Goal: Check status: Check status

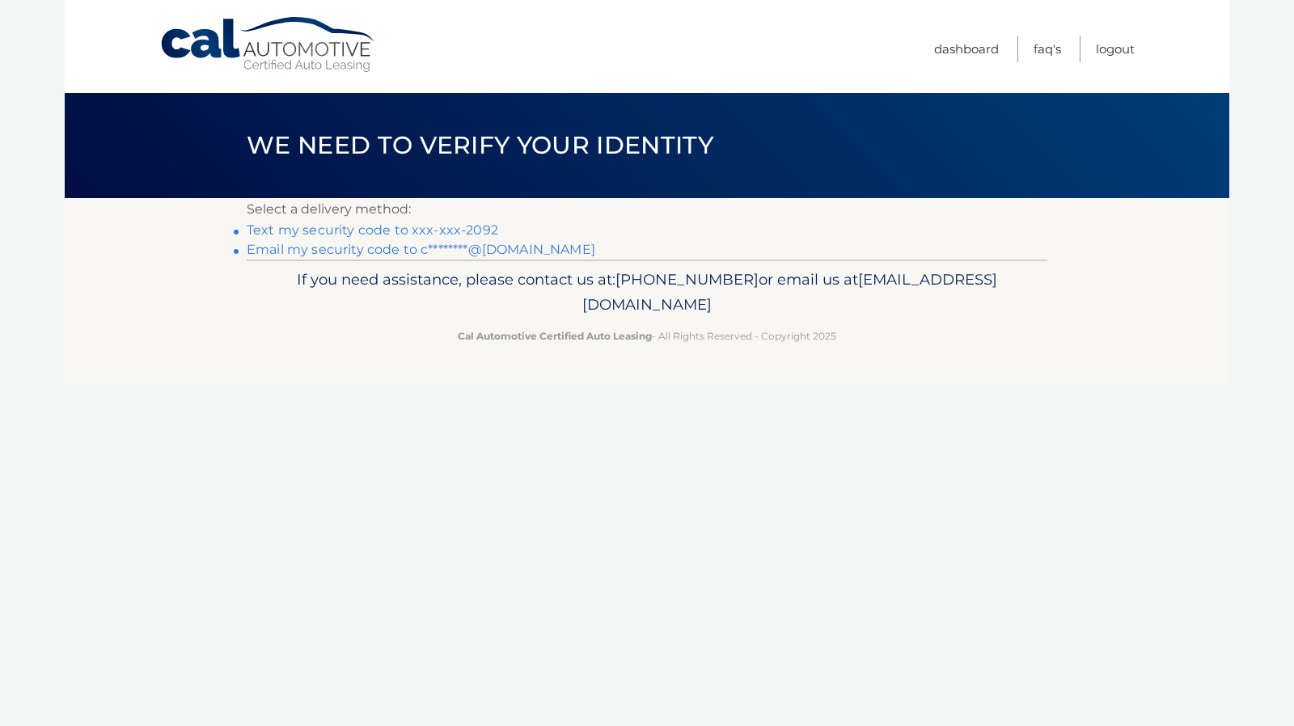
click at [375, 229] on link "Text my security code to xxx-xxx-2092" at bounding box center [372, 229] width 251 height 15
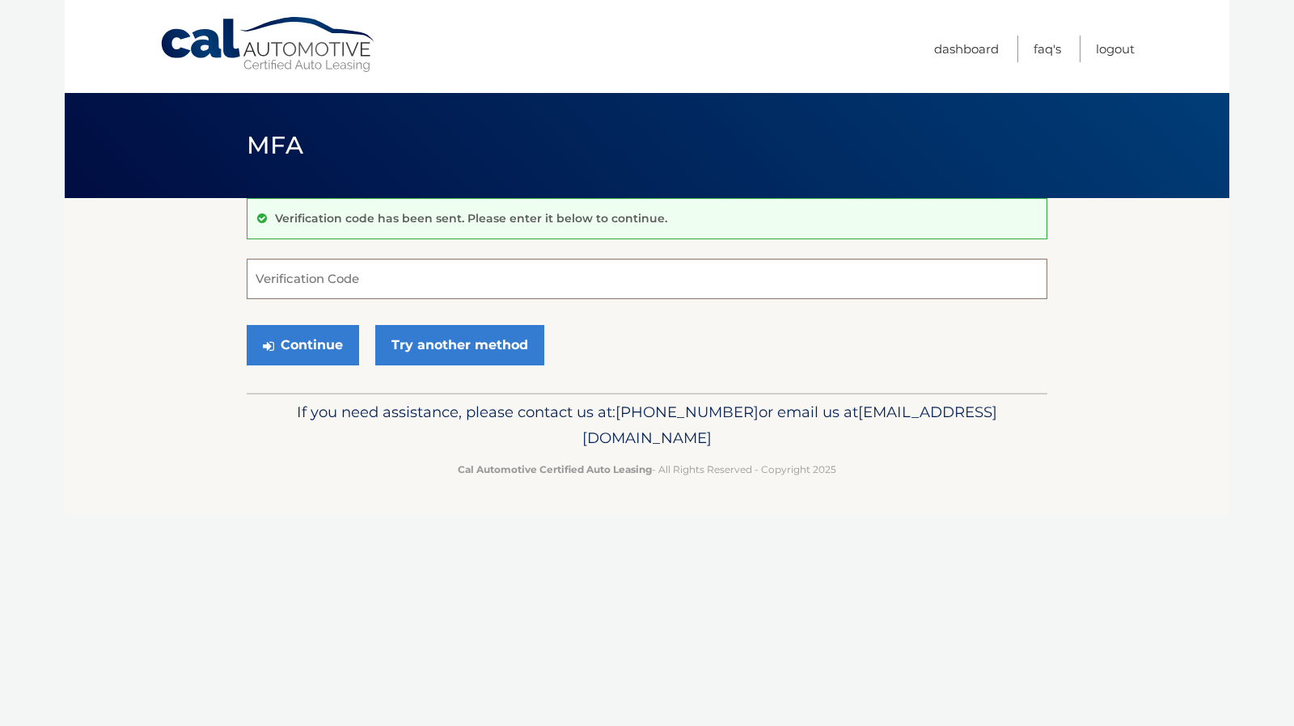
click at [375, 274] on input "Verification Code" at bounding box center [647, 279] width 800 height 40
type input "386936"
click at [341, 345] on button "Continue" at bounding box center [303, 345] width 112 height 40
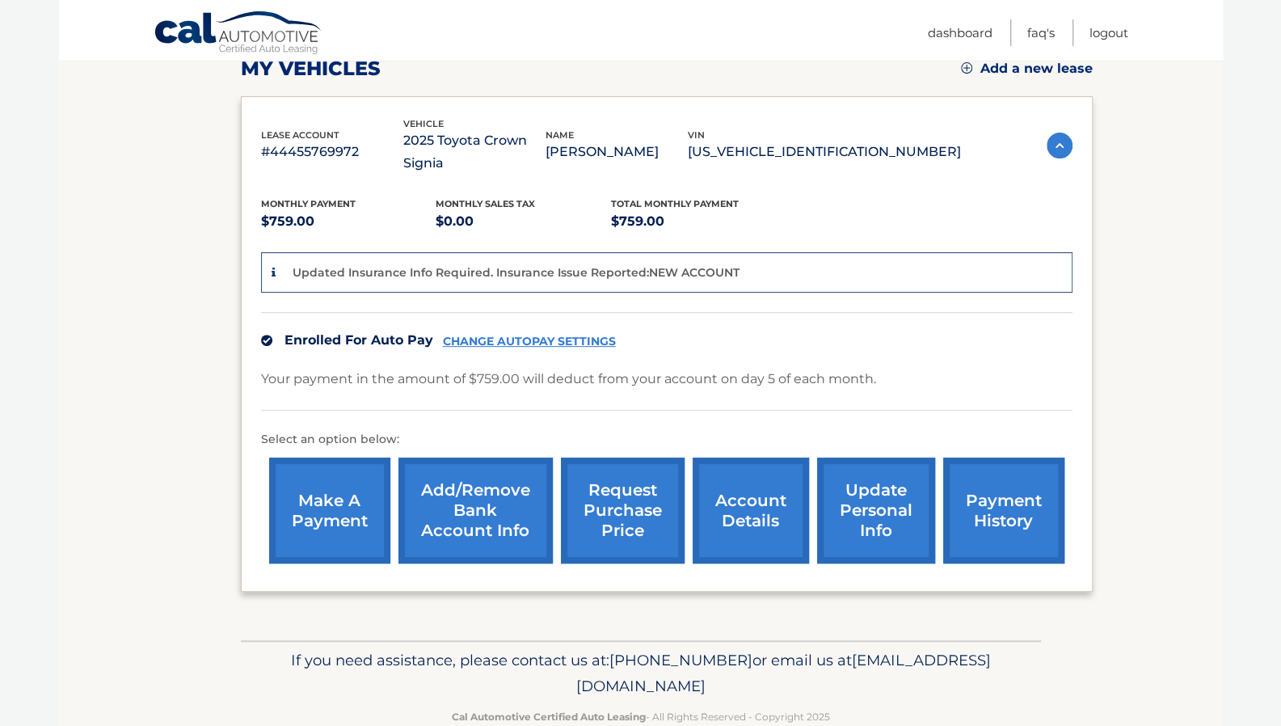
scroll to position [243, 0]
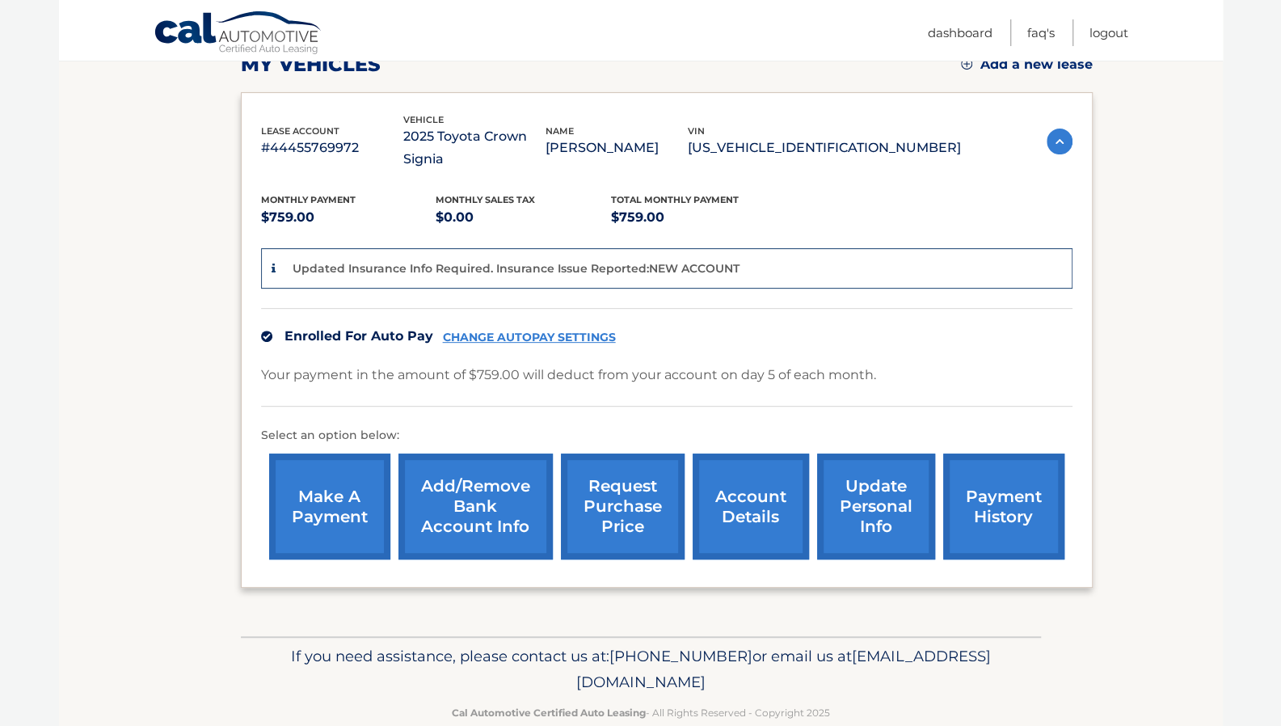
click at [737, 512] on link "account details" at bounding box center [751, 507] width 116 height 106
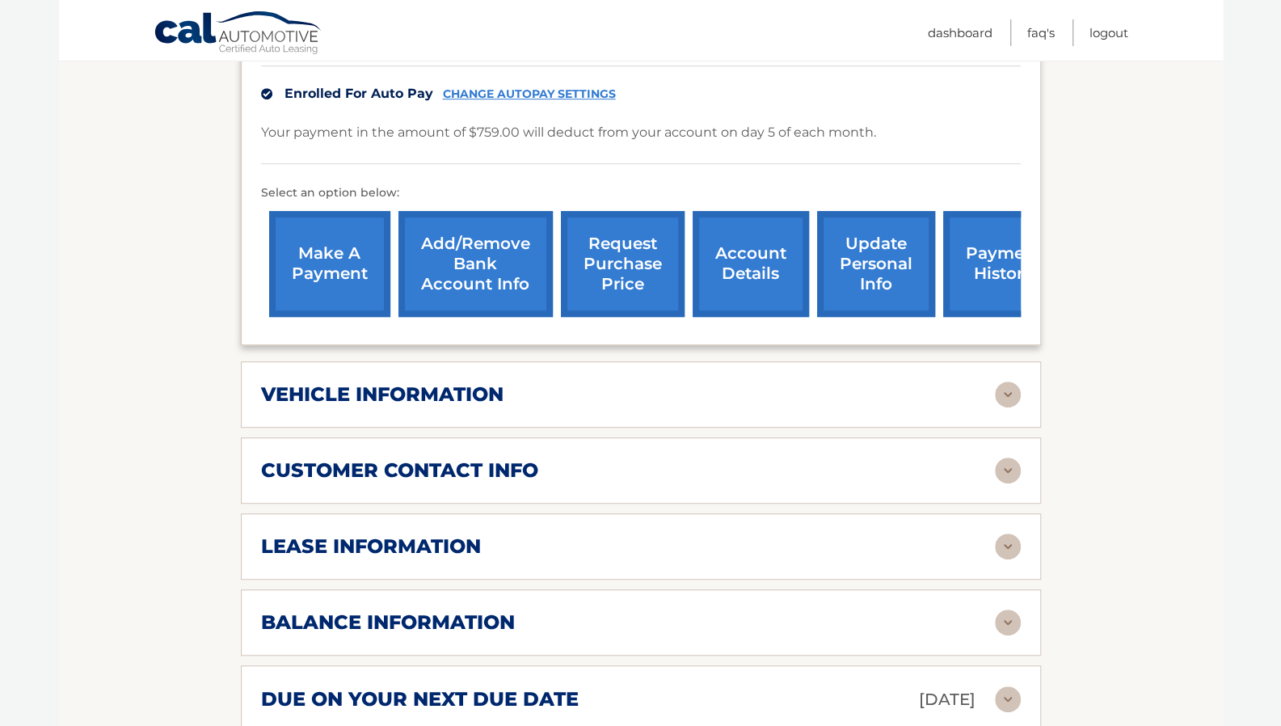
scroll to position [323, 0]
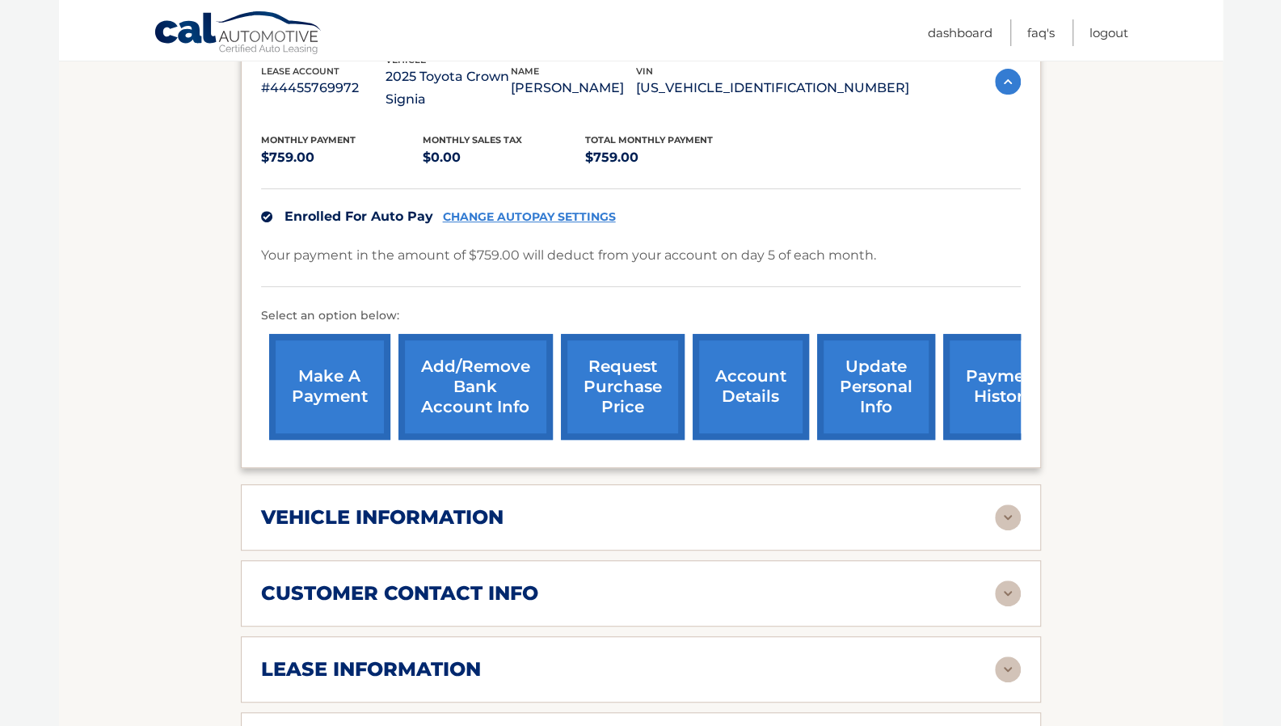
click at [965, 426] on link "payment history" at bounding box center [1004, 387] width 121 height 106
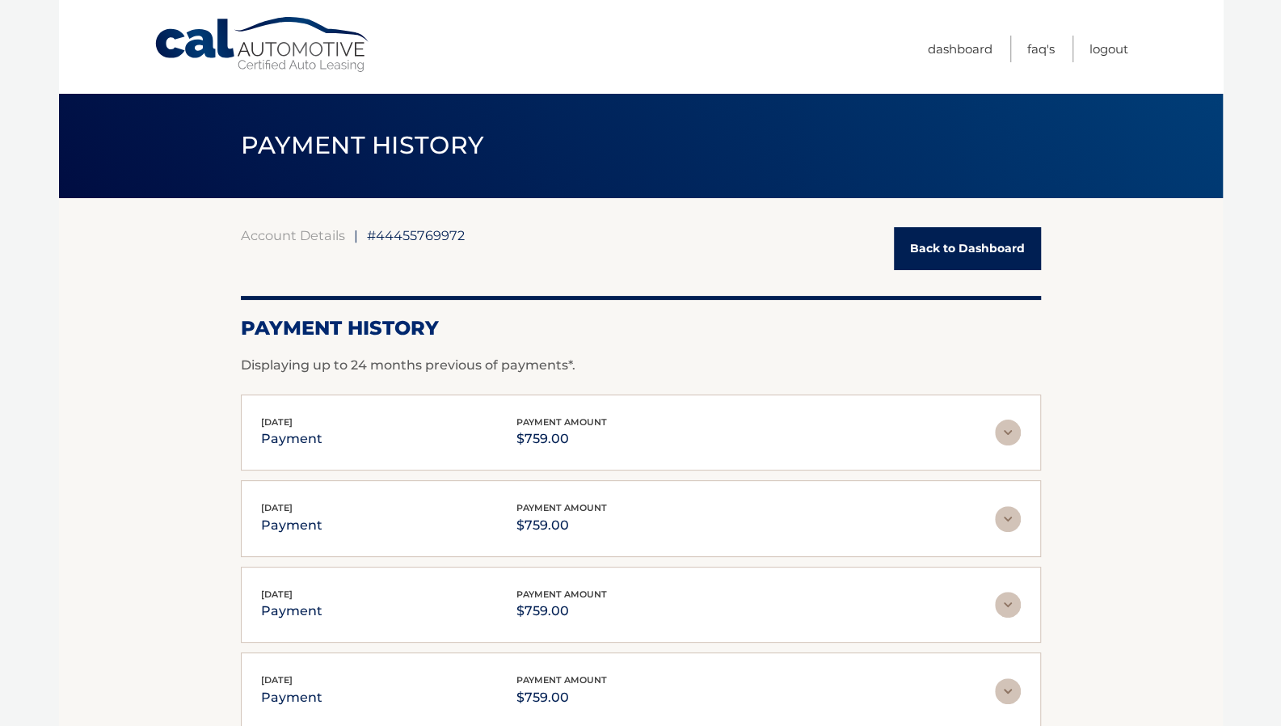
click at [1005, 439] on img at bounding box center [1008, 433] width 26 height 26
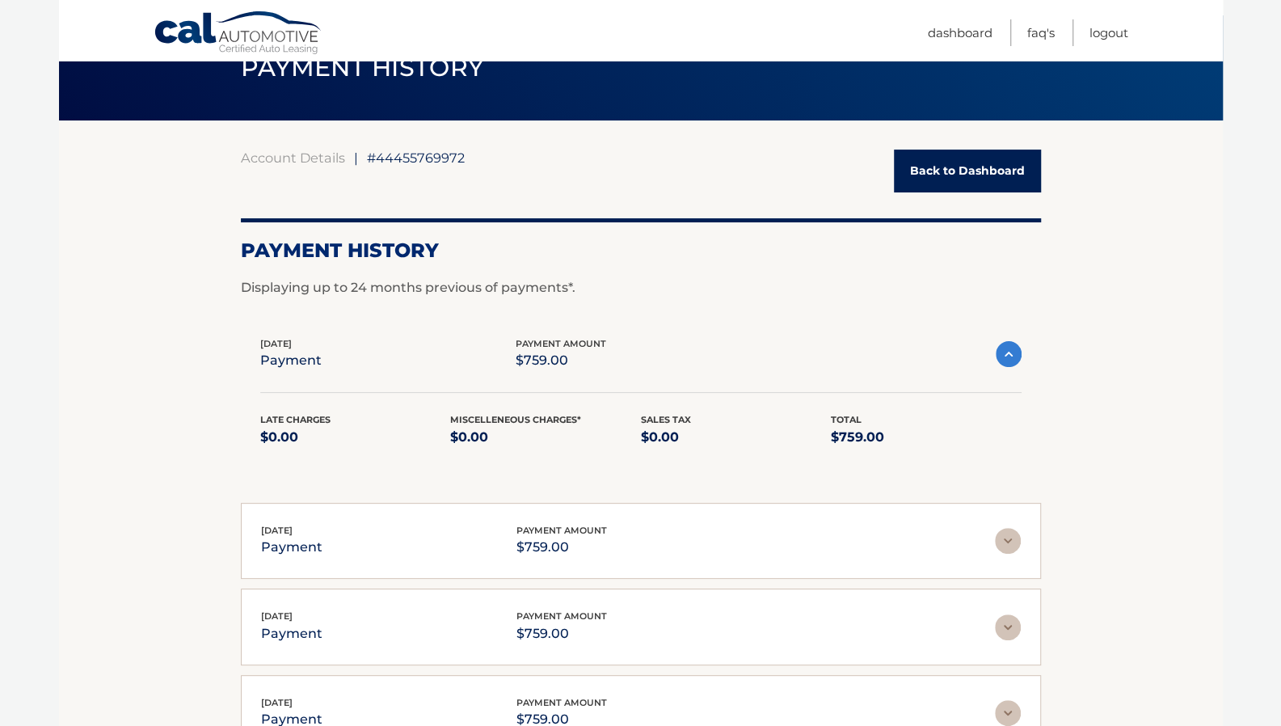
scroll to position [81, 0]
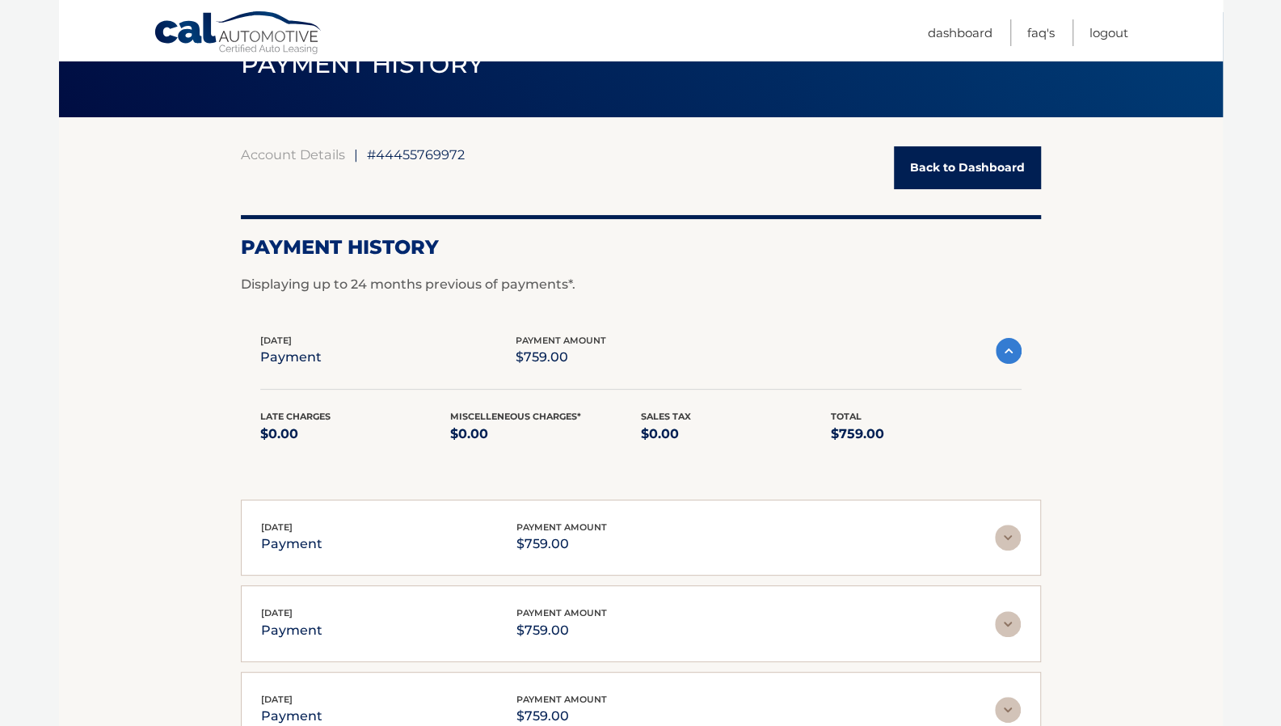
click at [1010, 538] on img at bounding box center [1008, 538] width 26 height 26
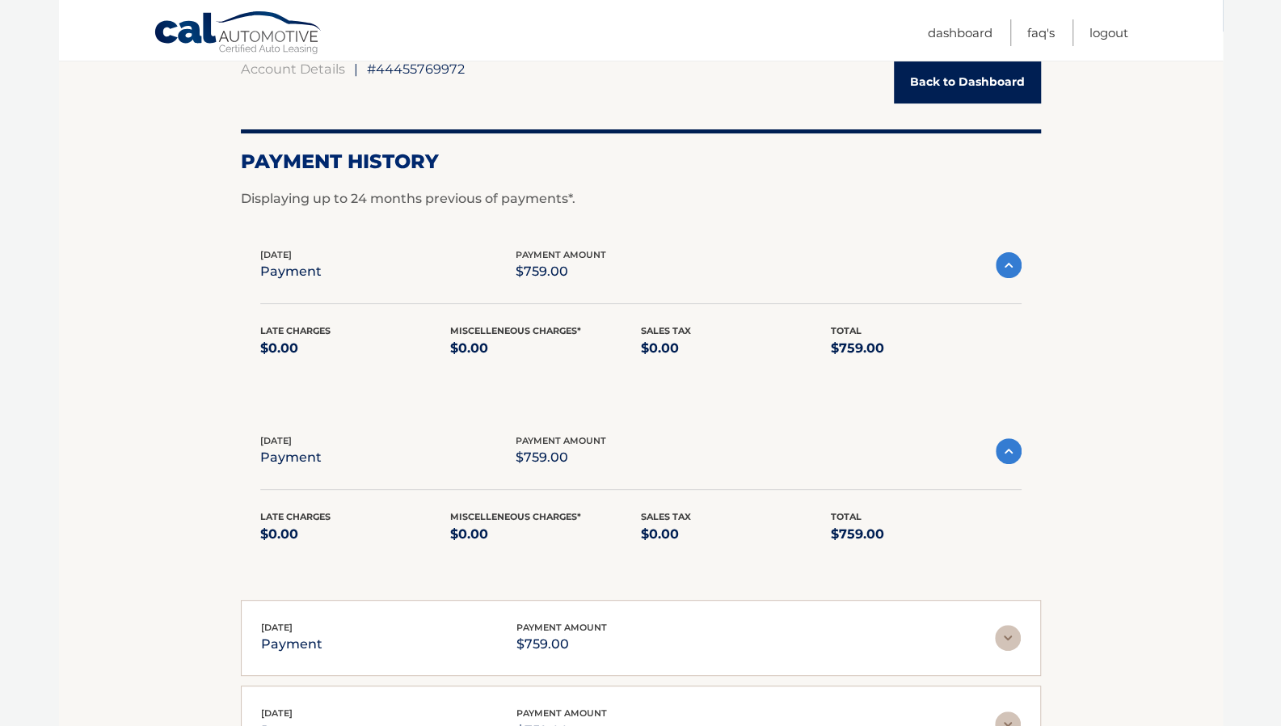
scroll to position [162, 0]
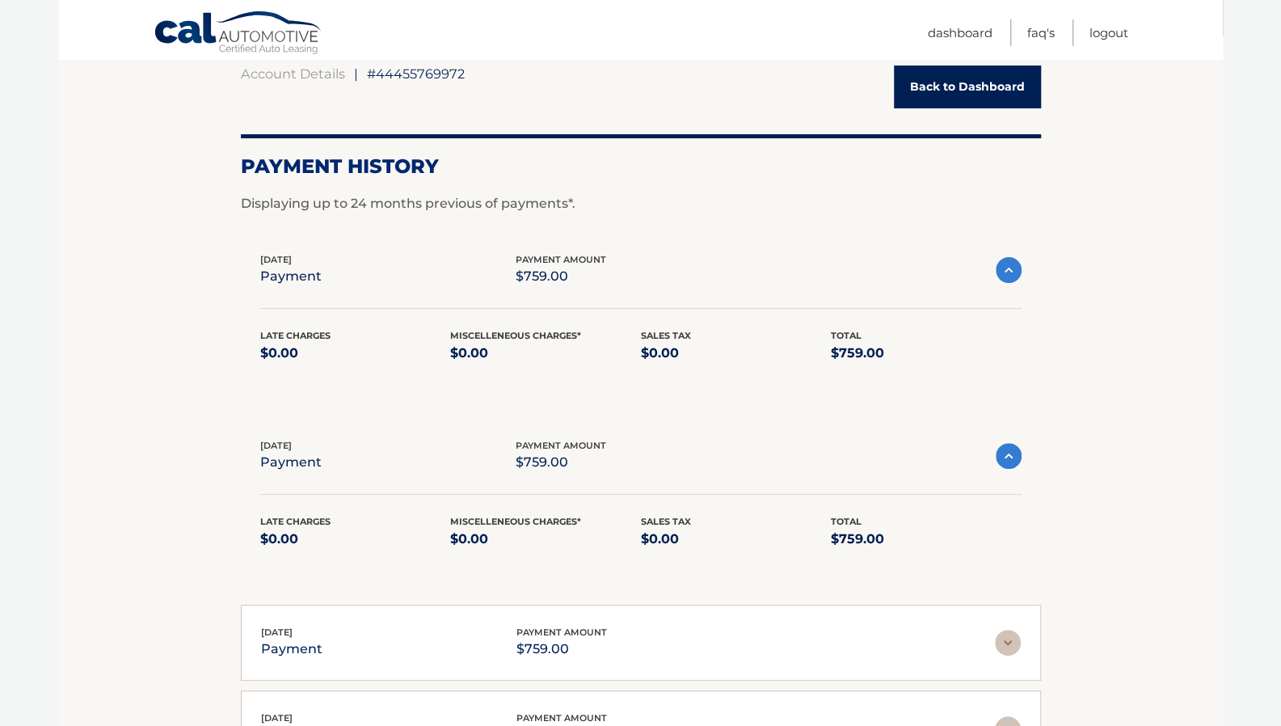
click at [1004, 455] on img at bounding box center [1009, 456] width 26 height 26
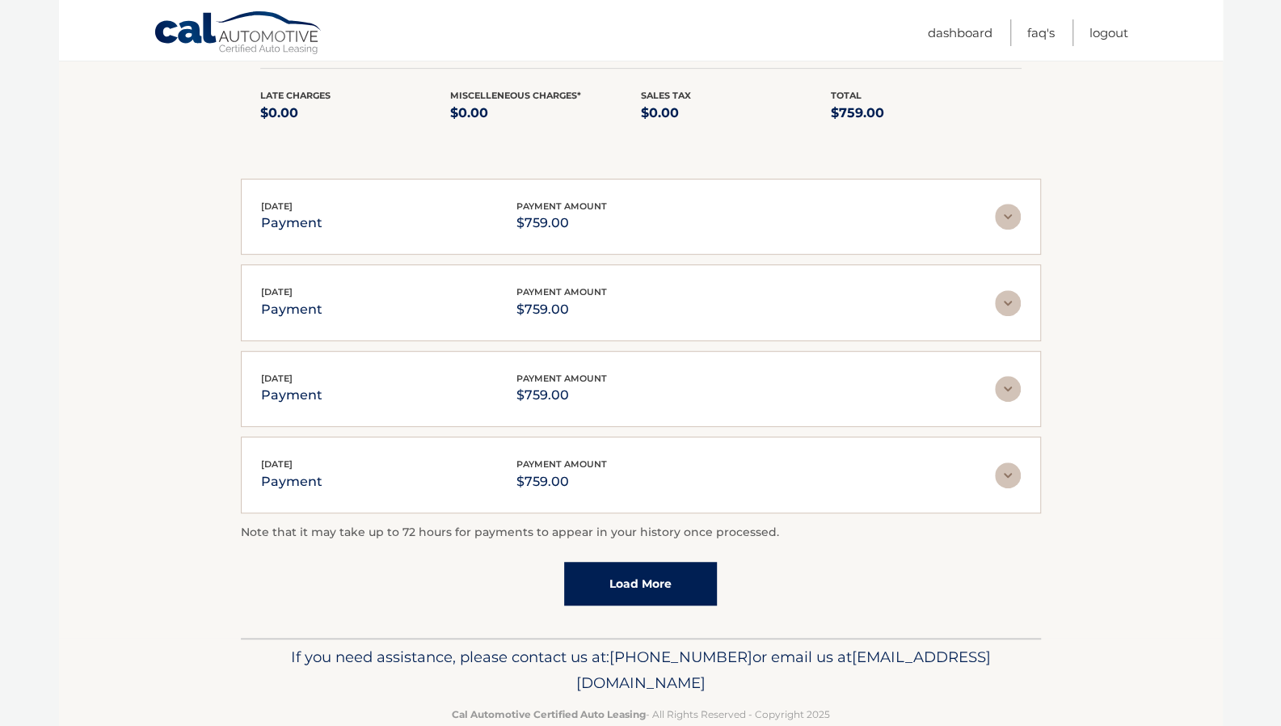
scroll to position [432, 0]
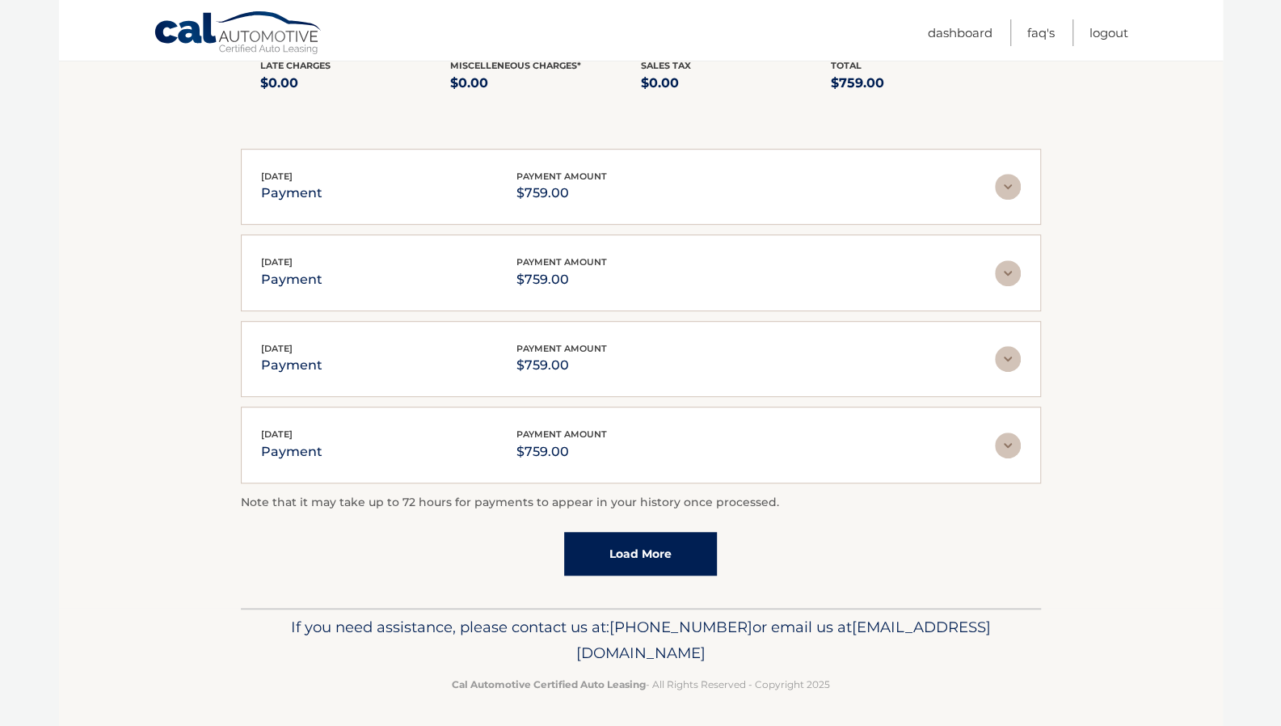
drag, startPoint x: 498, startPoint y: 644, endPoint x: 788, endPoint y: 642, distance: 290.3
click at [788, 642] on p "If you need assistance, please contact us at: [PHONE_NUMBER] or email us at [EM…" at bounding box center [640, 640] width 779 height 52
copy span "[EMAIL_ADDRESS][DOMAIN_NAME]"
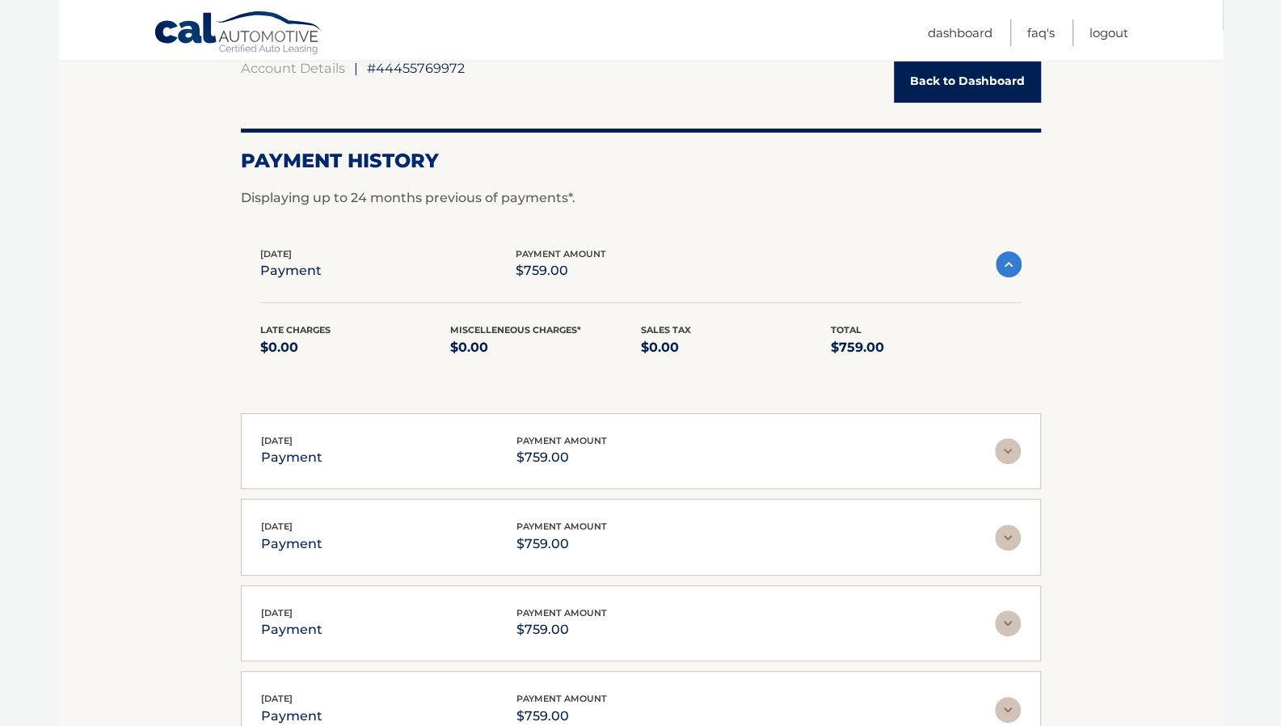
scroll to position [108, 0]
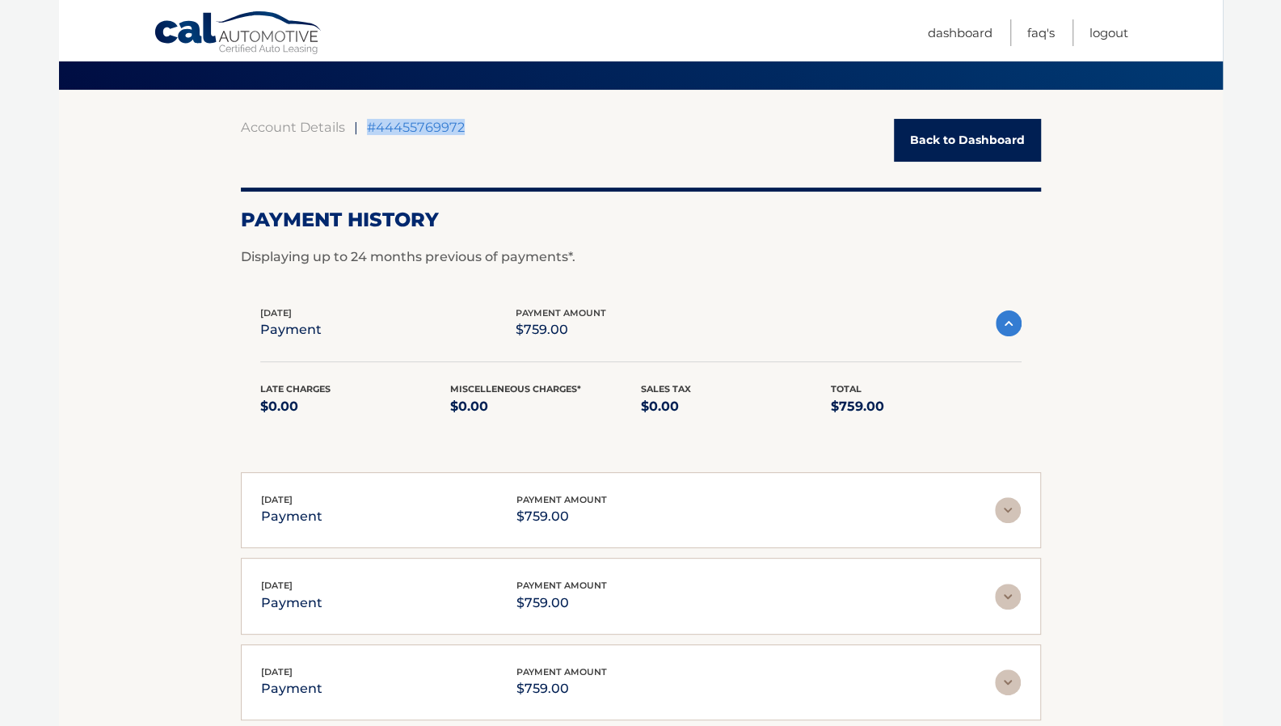
drag, startPoint x: 474, startPoint y: 129, endPoint x: 370, endPoint y: 133, distance: 103.6
click at [370, 133] on div "Account Details | #44455769972 Back to Dashboard" at bounding box center [641, 140] width 800 height 43
copy span "#44455769972"
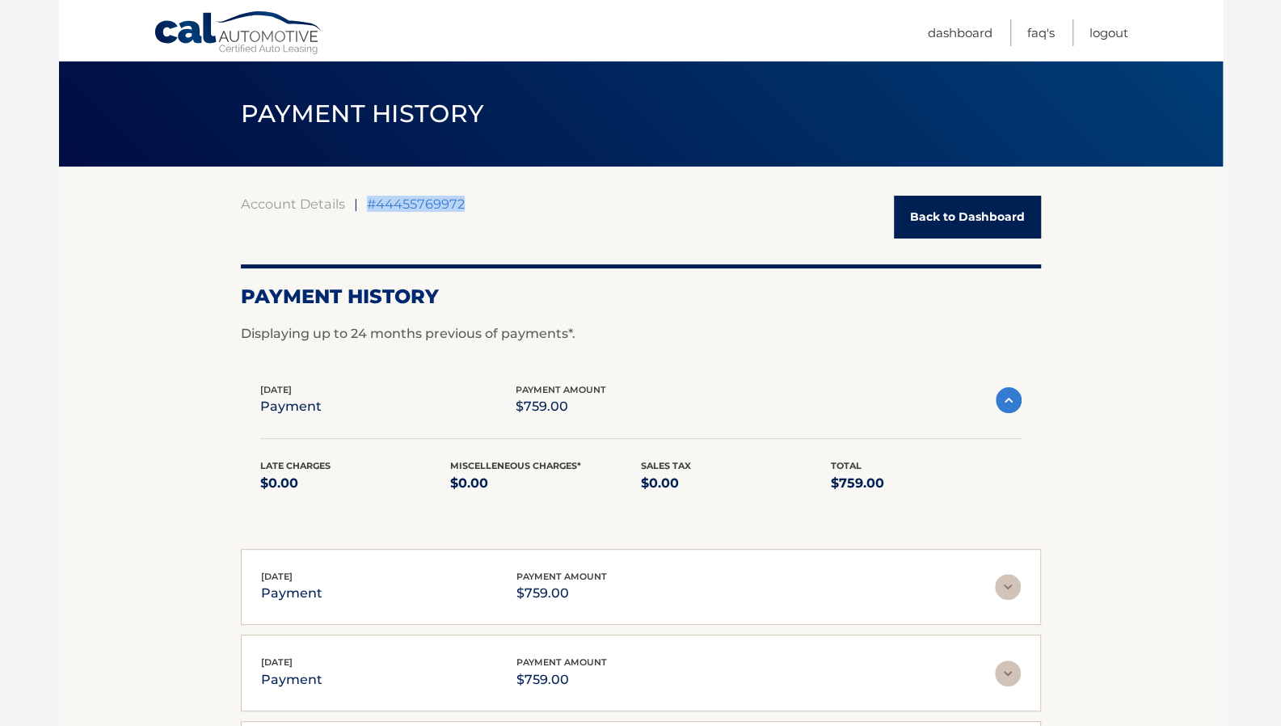
scroll to position [27, 0]
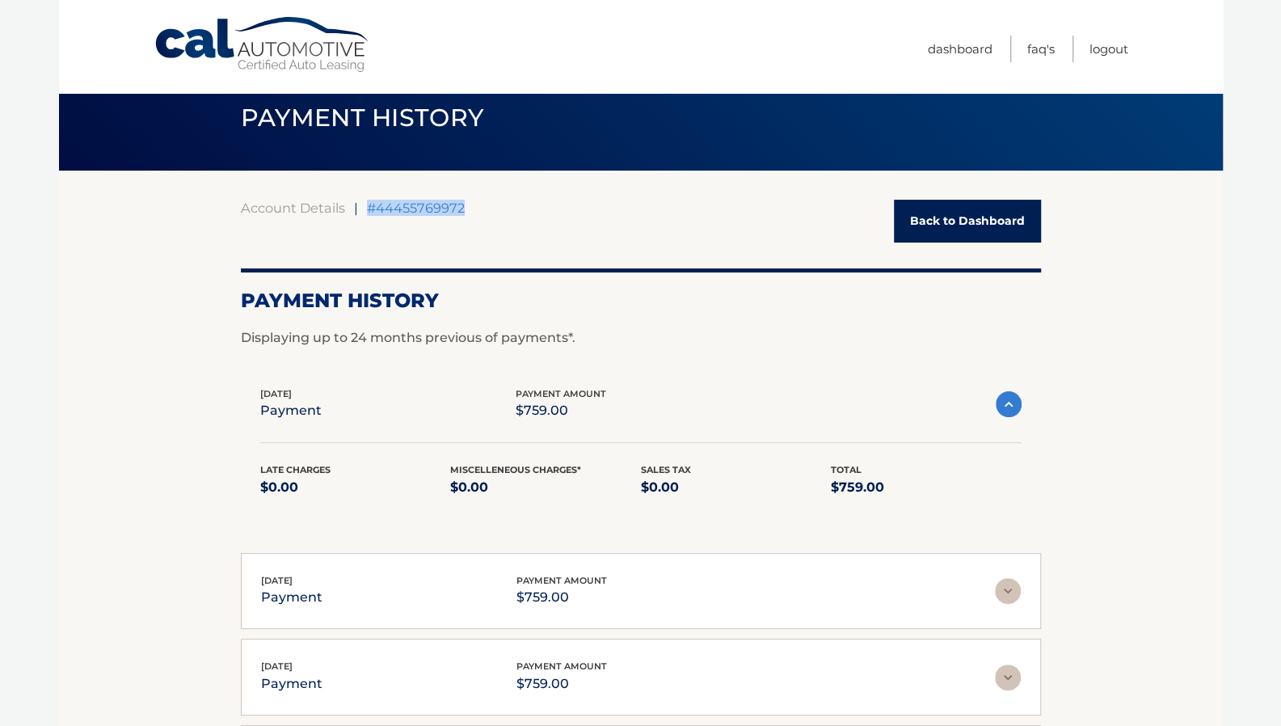
click at [1011, 410] on img at bounding box center [1009, 404] width 26 height 26
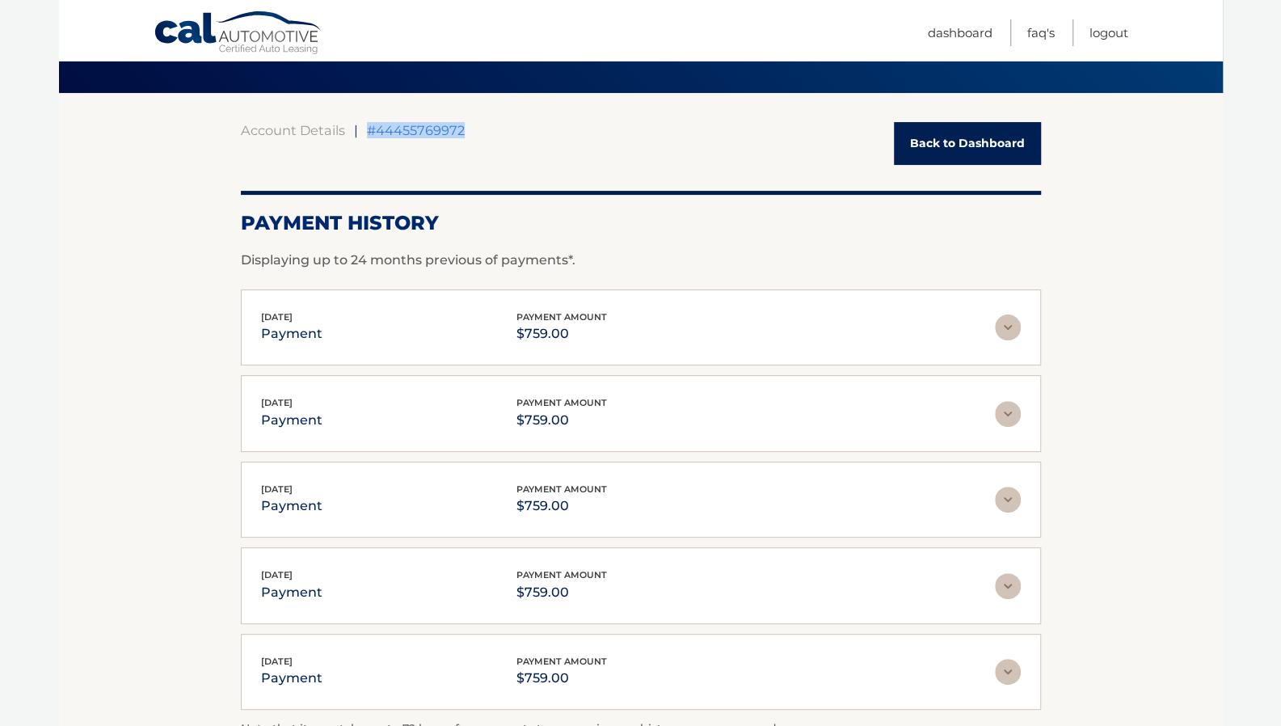
scroll to position [108, 0]
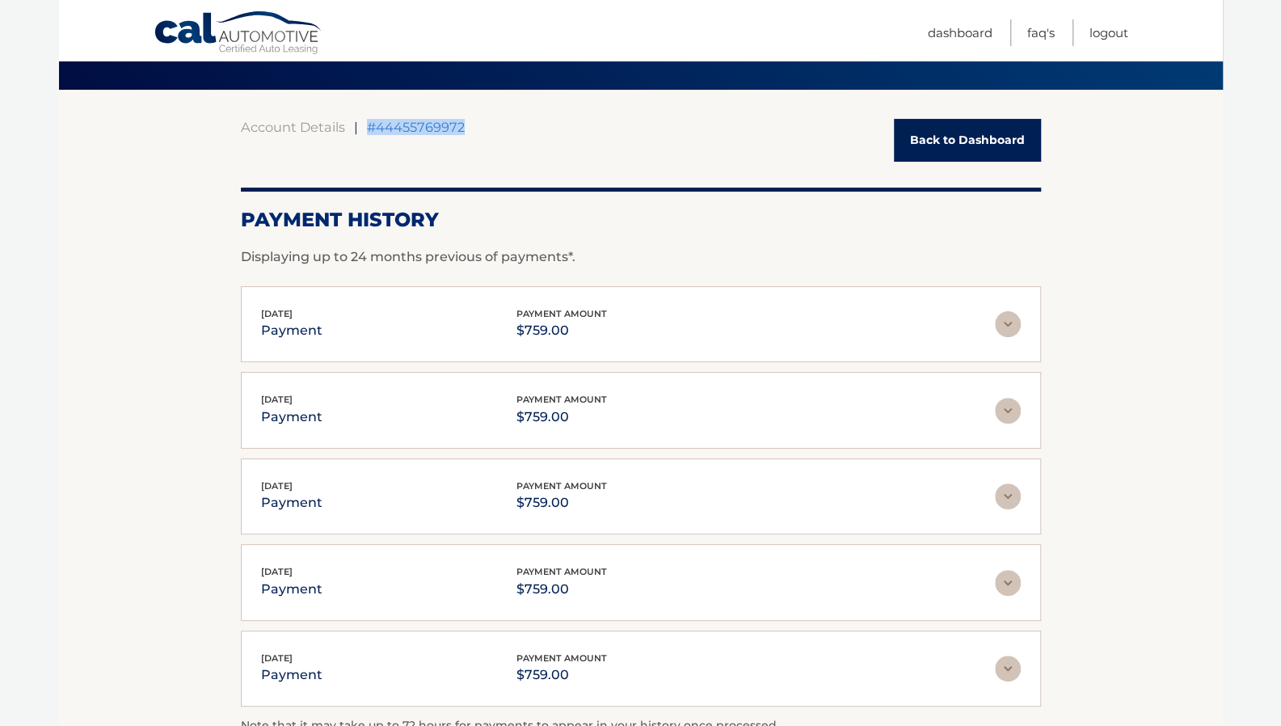
click at [1002, 412] on img at bounding box center [1008, 411] width 26 height 26
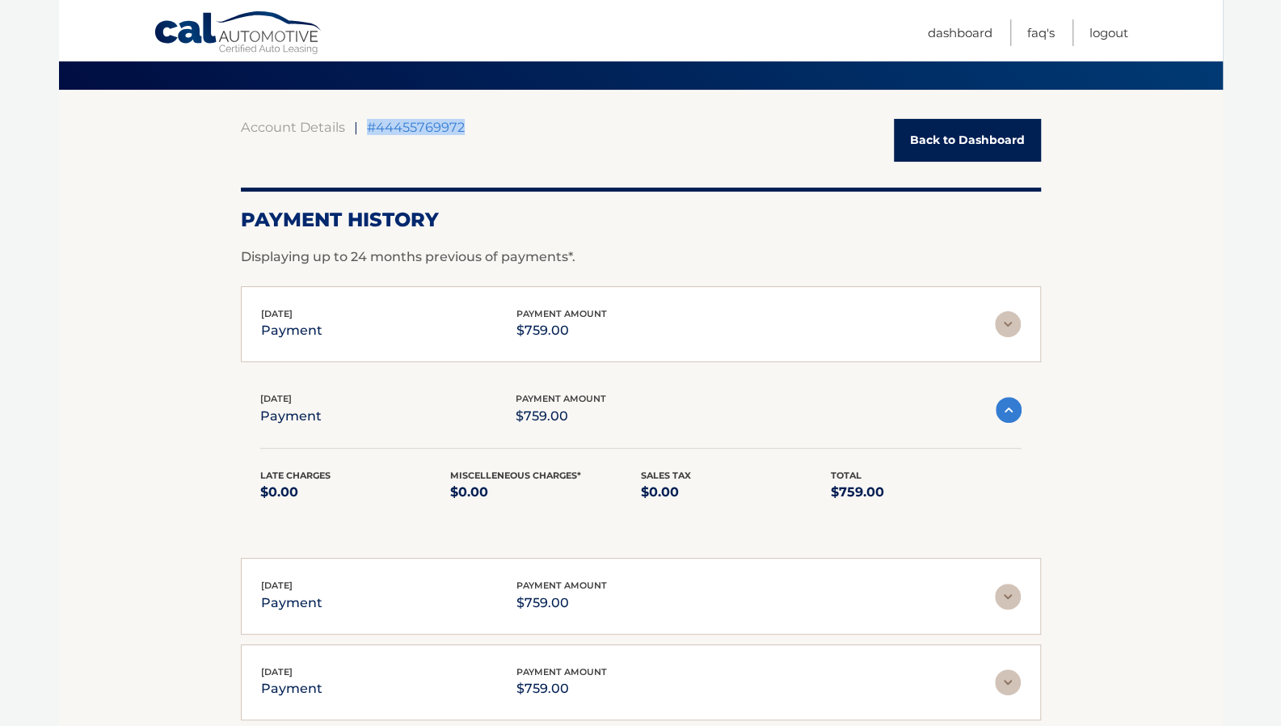
click at [1002, 412] on img at bounding box center [1009, 410] width 26 height 26
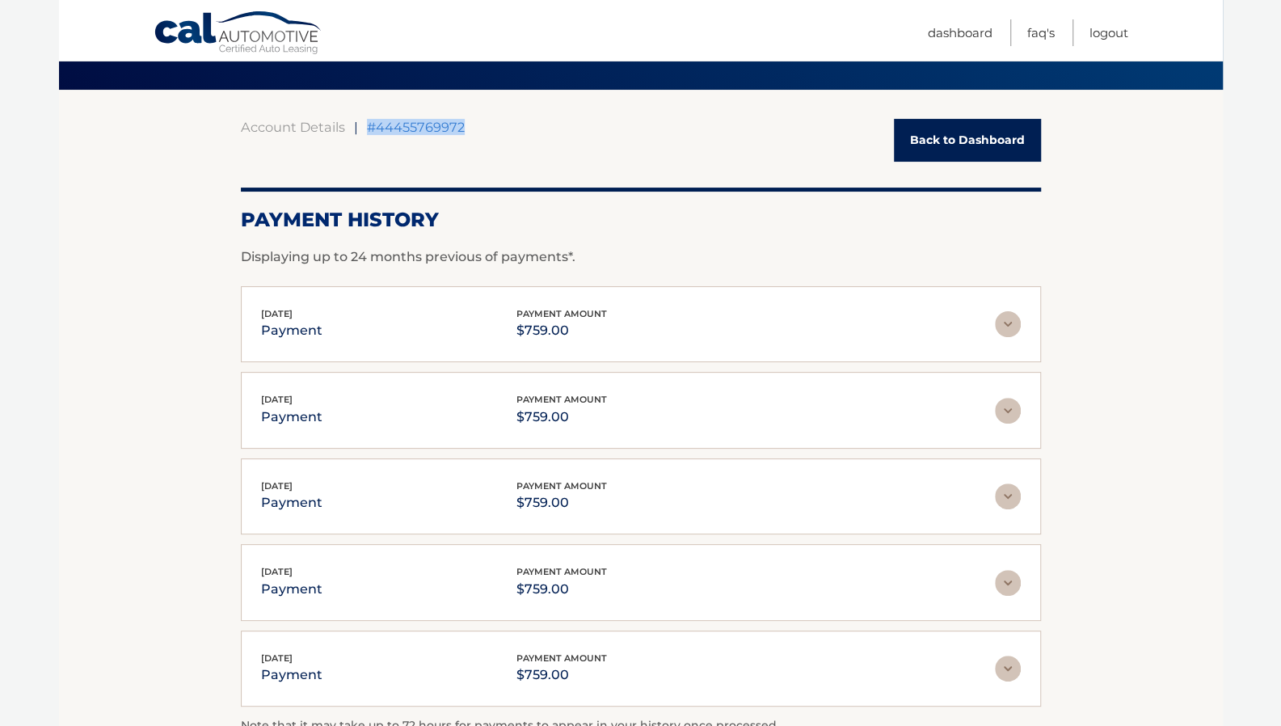
click at [1005, 330] on img at bounding box center [1008, 324] width 26 height 26
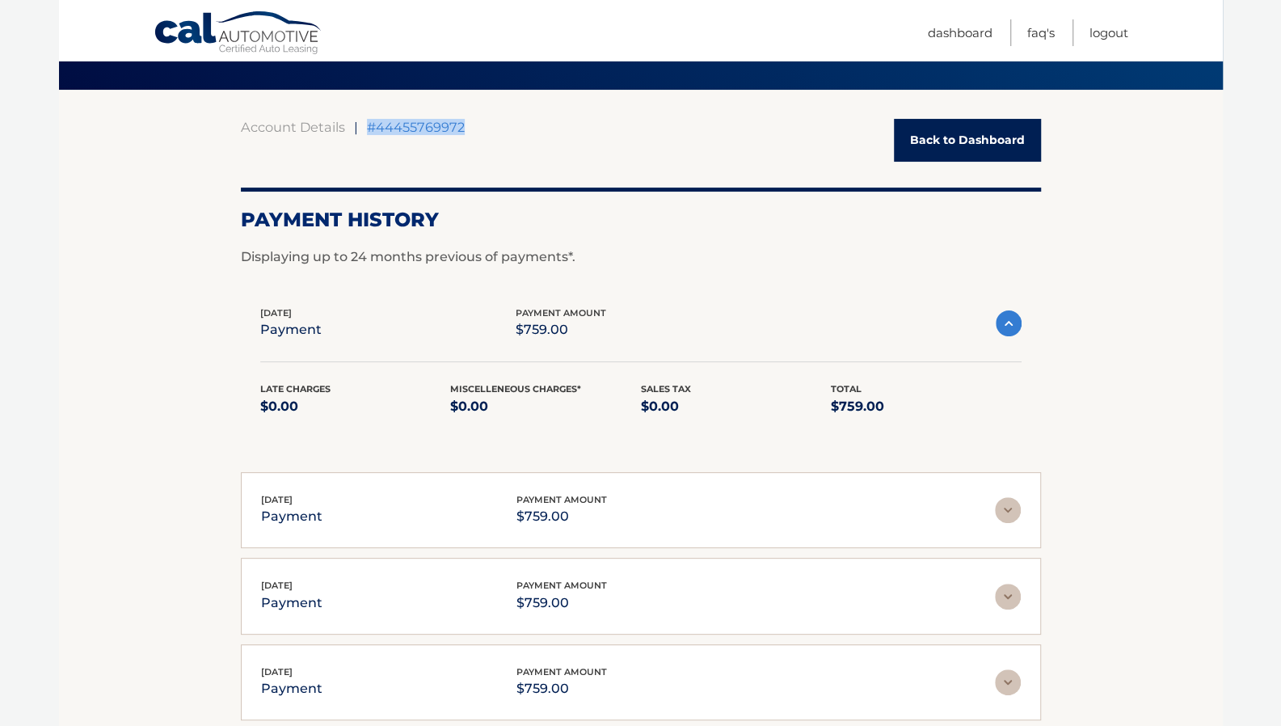
click at [1005, 330] on img at bounding box center [1009, 323] width 26 height 26
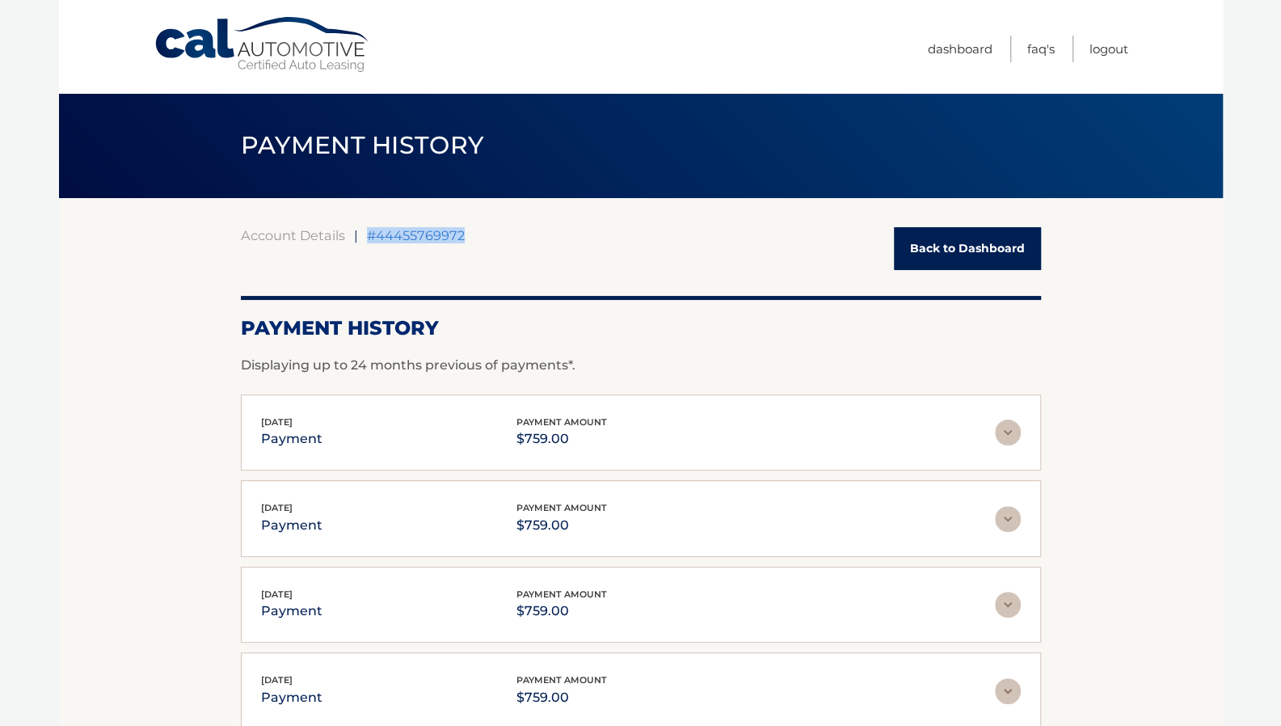
scroll to position [0, 0]
